Goal: Information Seeking & Learning: Check status

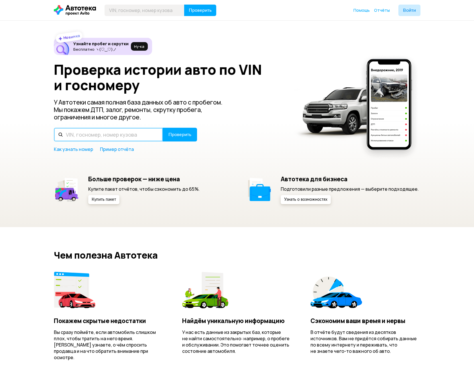
click at [118, 136] on input "text" at bounding box center [108, 135] width 109 height 14
paste input "[US_VEHICLE_IDENTIFICATION_NUMBER]"
type input "[US_VEHICLE_IDENTIFICATION_NUMBER]"
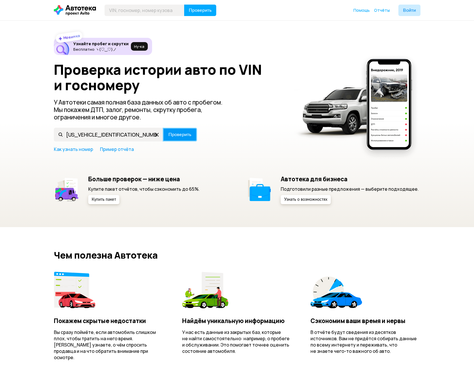
click at [185, 132] on span "Проверить" at bounding box center [179, 134] width 23 height 5
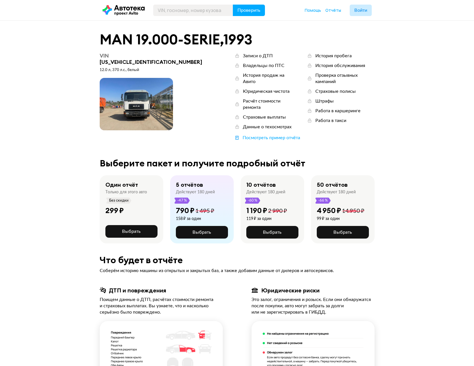
click at [145, 97] on span at bounding box center [136, 104] width 73 height 52
click at [380, 200] on div "50 отчётов Действуют 180 дней -66 % 4 950 ₽ 14 950 ₽ 99 ₽ за один Выбрать" at bounding box center [346, 209] width 70 height 68
click at [242, 135] on div "Посмотреть пример отчёта" at bounding box center [271, 138] width 58 height 6
click at [119, 89] on span at bounding box center [136, 104] width 73 height 52
drag, startPoint x: 165, startPoint y: 53, endPoint x: 110, endPoint y: 55, distance: 54.4
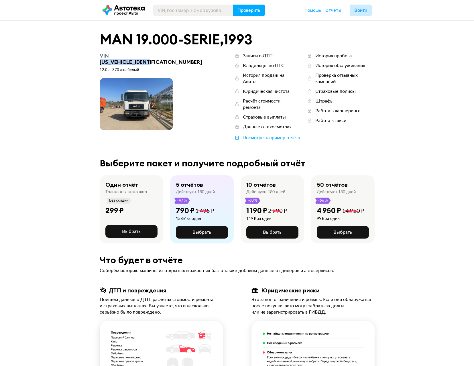
click at [110, 55] on div "VIN [US_VEHICLE_IDENTIFICATION_NUMBER]" at bounding box center [153, 59] width 106 height 13
copy div "[US_VEHICLE_IDENTIFICATION_NUMBER]"
click at [319, 58] on div "История пробега" at bounding box center [333, 56] width 36 height 6
click at [130, 10] on icon at bounding box center [123, 10] width 42 height 10
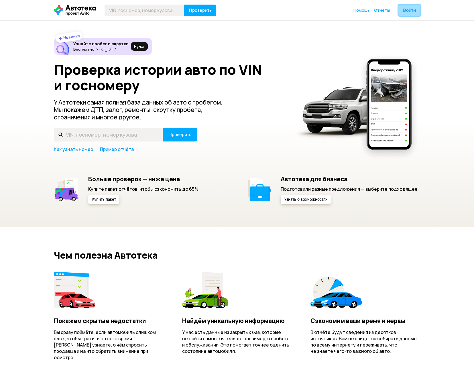
click at [404, 10] on span "Войти" at bounding box center [409, 10] width 13 height 5
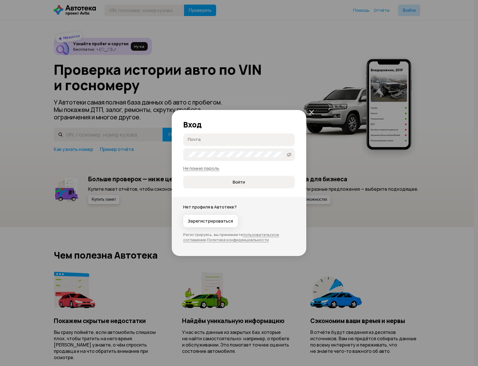
click at [215, 140] on input "Почта" at bounding box center [240, 140] width 104 height 6
